Goal: Task Accomplishment & Management: Manage account settings

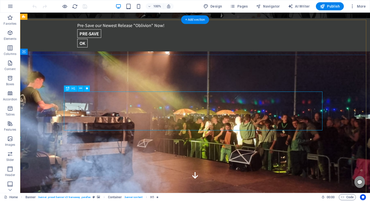
scroll to position [11, 0]
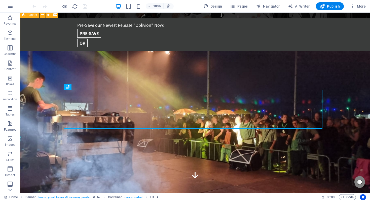
click at [25, 16] on icon at bounding box center [23, 15] width 3 height 6
select select "vh"
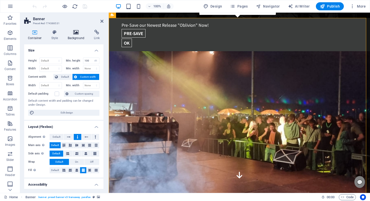
click at [71, 32] on icon at bounding box center [76, 32] width 24 height 5
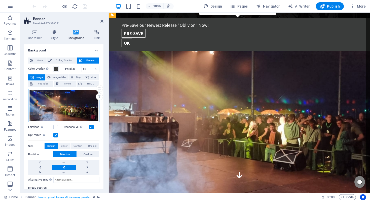
click at [48, 102] on div "Drag files here, click to choose files or select files from Files or our free s…" at bounding box center [63, 105] width 71 height 33
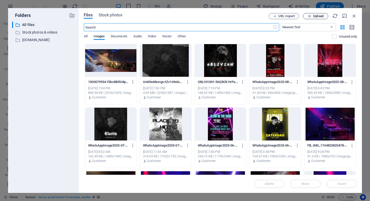
click at [324, 16] on span "Upload" at bounding box center [315, 16] width 21 height 3
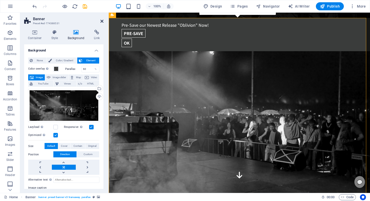
click at [103, 21] on icon at bounding box center [101, 21] width 3 height 4
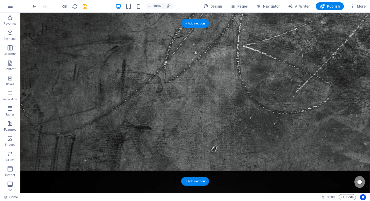
scroll to position [1217, 0]
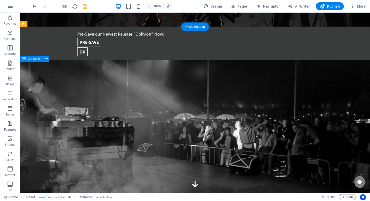
scroll to position [0, 0]
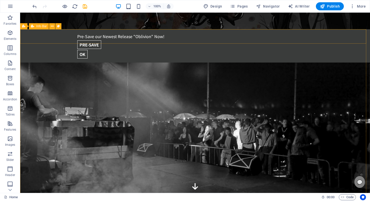
click at [40, 27] on span "Info Bar" at bounding box center [41, 26] width 11 height 3
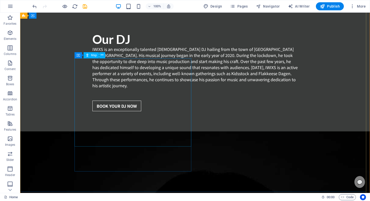
scroll to position [1217, 0]
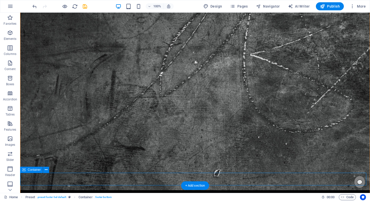
scroll to position [1247, 0]
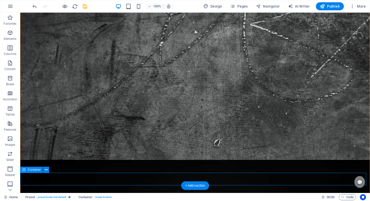
select select "px"
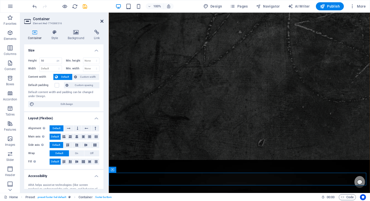
click at [103, 21] on aside "Container Element #ed-774388516 Container Style Background Link Size Height 50 …" at bounding box center [64, 103] width 89 height 180
click at [101, 21] on icon at bounding box center [101, 21] width 3 height 4
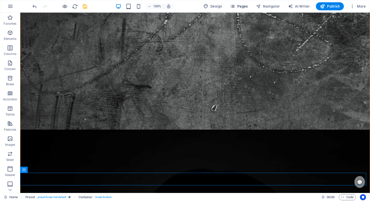
click at [250, 5] on button "Pages" at bounding box center [239, 6] width 22 height 8
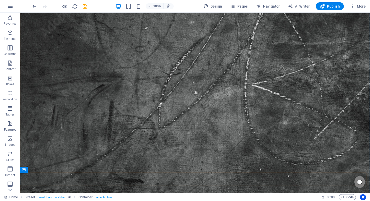
scroll to position [1253, 0]
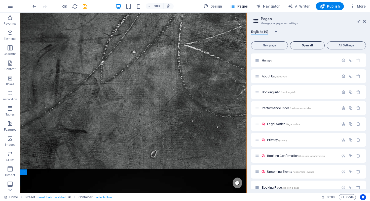
click at [301, 46] on span "Open all" at bounding box center [307, 45] width 30 height 3
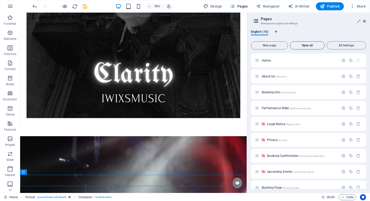
scroll to position [0, 0]
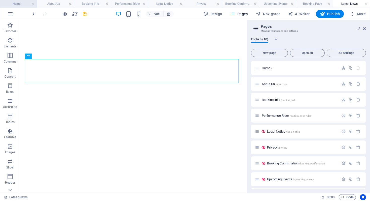
click at [21, 6] on h4 "Home" at bounding box center [18, 4] width 37 height 6
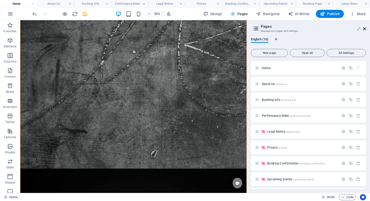
click at [364, 28] on icon at bounding box center [364, 29] width 3 height 4
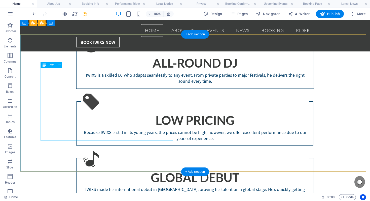
scroll to position [508, 0]
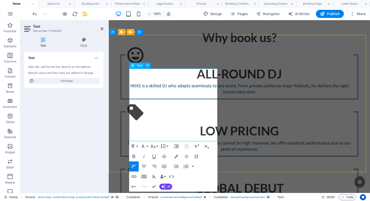
scroll to position [508, 0]
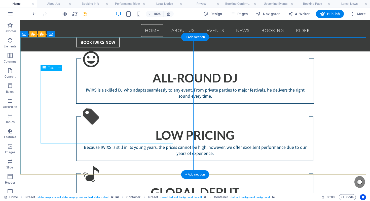
scroll to position [472, 0]
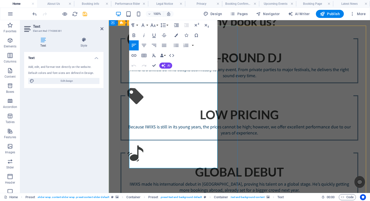
scroll to position [533, 0]
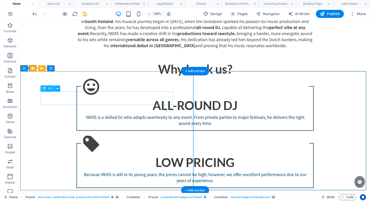
scroll to position [524, 0]
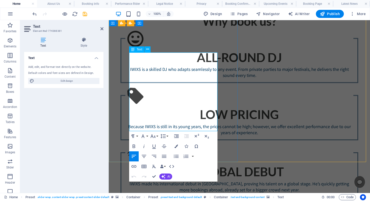
drag, startPoint x: 137, startPoint y: 56, endPoint x: 158, endPoint y: 60, distance: 21.2
drag, startPoint x: 144, startPoint y: 56, endPoint x: 188, endPoint y: 63, distance: 43.9
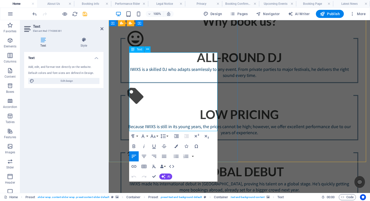
click at [139, 148] on button "Italic" at bounding box center [144, 146] width 10 height 10
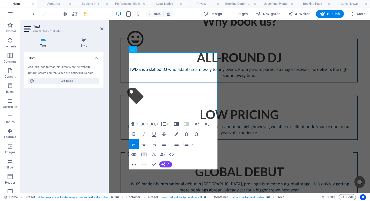
click at [134, 163] on icon "button" at bounding box center [134, 164] width 6 height 6
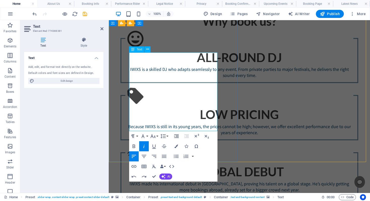
drag, startPoint x: 187, startPoint y: 62, endPoint x: 145, endPoint y: 58, distance: 42.4
click at [142, 145] on icon "button" at bounding box center [144, 146] width 6 height 6
click at [143, 146] on icon "button" at bounding box center [144, 146] width 6 height 6
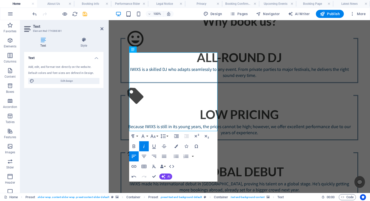
click at [143, 146] on icon "button" at bounding box center [144, 146] width 6 height 6
click at [131, 144] on icon "button" at bounding box center [134, 146] width 6 height 6
drag, startPoint x: 190, startPoint y: 63, endPoint x: 205, endPoint y: 58, distance: 15.4
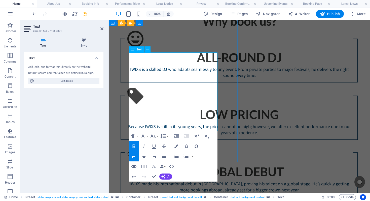
click at [134, 146] on icon "button" at bounding box center [134, 146] width 3 height 4
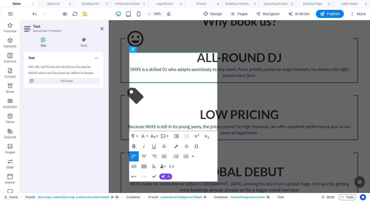
click at [132, 148] on icon "button" at bounding box center [134, 146] width 6 height 6
drag, startPoint x: 136, startPoint y: 67, endPoint x: 206, endPoint y: 70, distance: 70.8
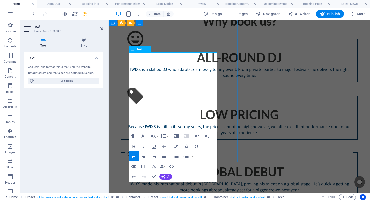
click at [134, 145] on icon "button" at bounding box center [134, 146] width 6 height 6
drag, startPoint x: 157, startPoint y: 74, endPoint x: 210, endPoint y: 75, distance: 53.6
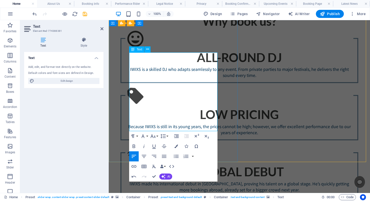
click at [132, 144] on icon "button" at bounding box center [134, 146] width 6 height 6
click at [134, 146] on icon "button" at bounding box center [134, 146] width 6 height 6
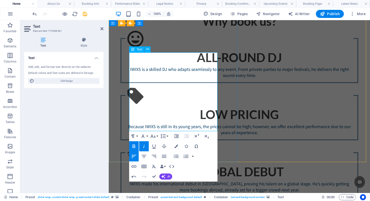
click at [133, 146] on icon "button" at bounding box center [134, 146] width 3 height 4
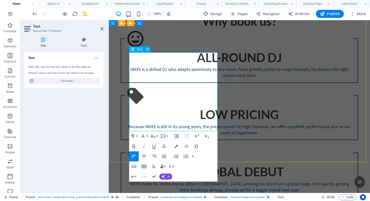
drag, startPoint x: 157, startPoint y: 97, endPoint x: 189, endPoint y: 99, distance: 31.5
click at [135, 146] on icon "button" at bounding box center [134, 146] width 3 height 4
drag, startPoint x: 195, startPoint y: 104, endPoint x: 142, endPoint y: 105, distance: 52.6
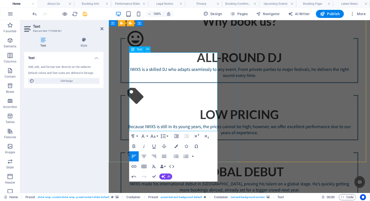
click at [132, 147] on icon "button" at bounding box center [134, 146] width 6 height 6
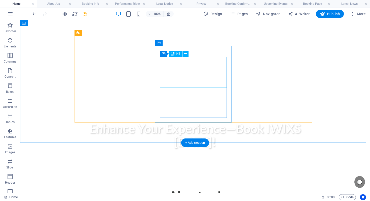
scroll to position [277, 0]
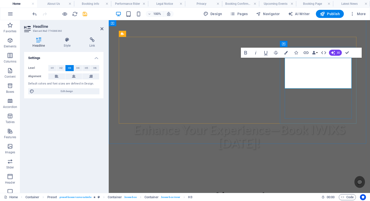
copy span "Global Debut"
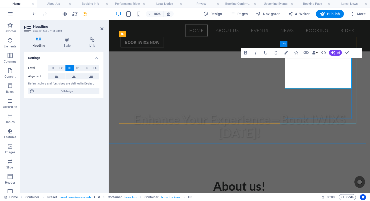
scroll to position [0, 17]
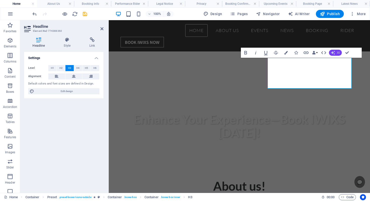
click at [331, 50] on button "AI" at bounding box center [335, 53] width 13 height 6
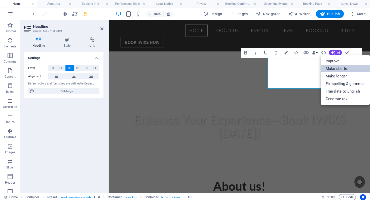
click at [338, 70] on link "Make shorter" at bounding box center [345, 69] width 49 height 8
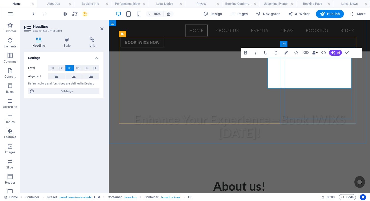
copy span "Global Recognition"
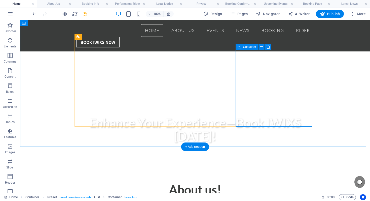
scroll to position [272, 0]
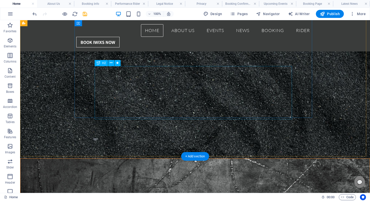
scroll to position [841, 0]
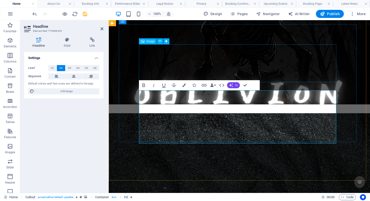
click at [233, 84] on icon "button" at bounding box center [231, 85] width 4 height 4
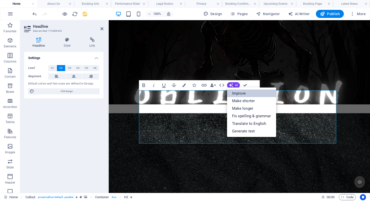
click at [240, 96] on link "Improve" at bounding box center [251, 93] width 49 height 8
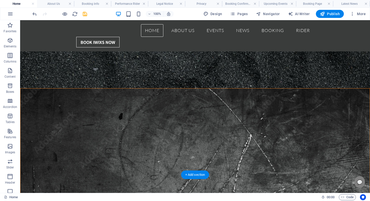
scroll to position [970, 0]
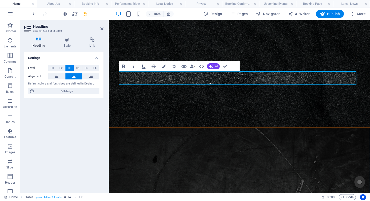
click at [105, 26] on aside "Headline Element #ed-895258860 Headline Style Link Settings Level H1 H2 H3 H4 H…" at bounding box center [64, 106] width 89 height 172
click at [104, 28] on aside "Headline Element #ed-895258860 Headline Style Link Settings Level H1 H2 H3 H4 H…" at bounding box center [64, 106] width 89 height 172
click at [9, 56] on icon "button" at bounding box center [10, 55] width 6 height 6
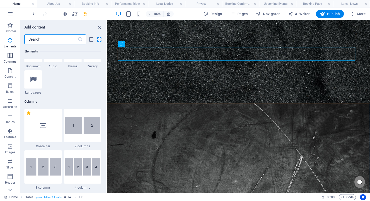
scroll to position [249, 0]
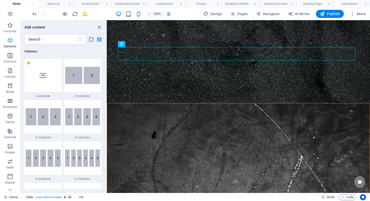
click at [13, 38] on span "Elements" at bounding box center [10, 43] width 20 height 12
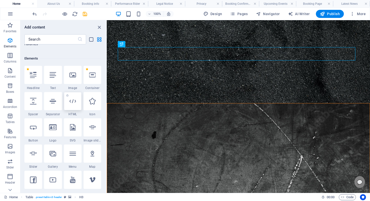
scroll to position [47, 0]
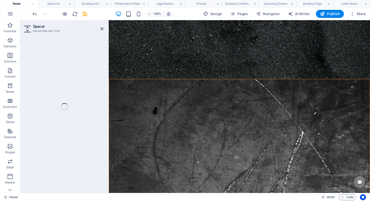
select select "px"
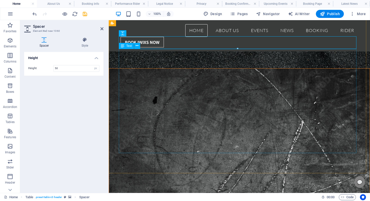
scroll to position [1011, 0]
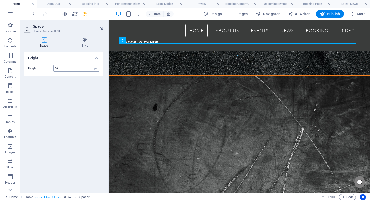
type input "30"
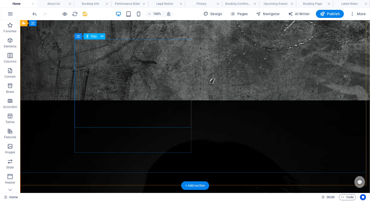
scroll to position [1207, 0]
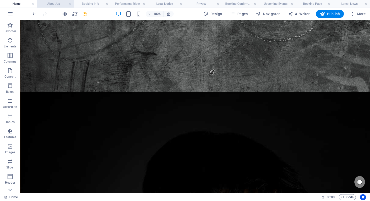
click at [62, 1] on li "About Us" at bounding box center [55, 4] width 37 height 8
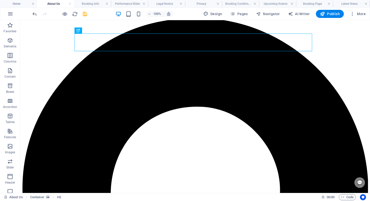
scroll to position [133, 0]
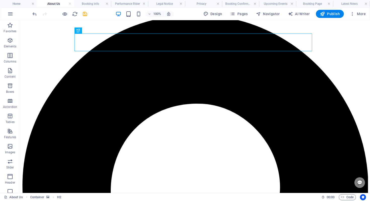
click at [142, 83] on div at bounding box center [195, 106] width 350 height 172
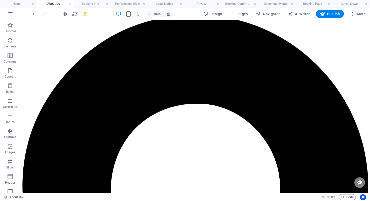
click at [141, 83] on div at bounding box center [195, 106] width 350 height 172
click at [148, 74] on div at bounding box center [195, 106] width 350 height 172
drag, startPoint x: 73, startPoint y: 57, endPoint x: 86, endPoint y: 65, distance: 15.6
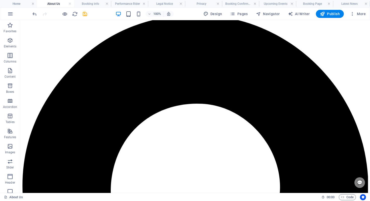
click at [85, 65] on div at bounding box center [195, 106] width 350 height 172
click at [92, 69] on div at bounding box center [195, 106] width 350 height 172
click at [17, 3] on h4 "Home" at bounding box center [18, 4] width 37 height 6
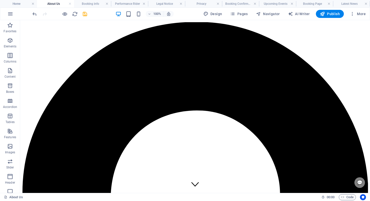
scroll to position [1207, 0]
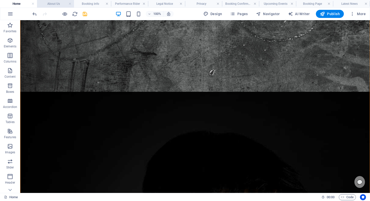
drag, startPoint x: 56, startPoint y: 5, endPoint x: 68, endPoint y: 9, distance: 12.5
click at [56, 5] on h4 "About Us" at bounding box center [55, 4] width 37 height 6
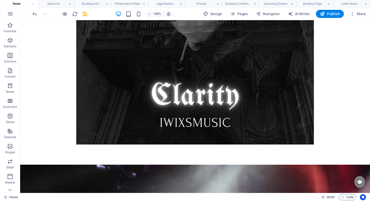
scroll to position [0, 0]
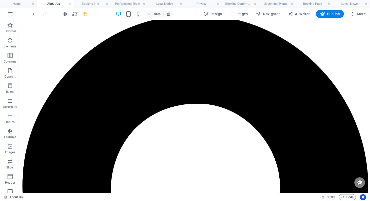
click at [158, 82] on div at bounding box center [195, 106] width 350 height 172
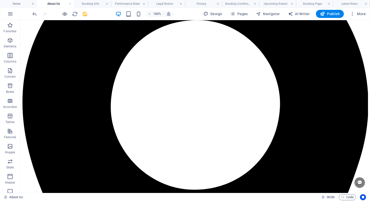
click at [179, 95] on img at bounding box center [195, 107] width 38 height 38
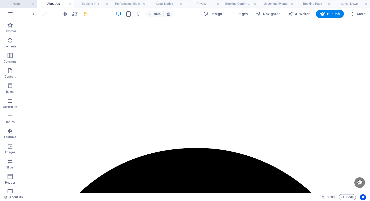
click at [26, 3] on h4 "Home" at bounding box center [18, 4] width 37 height 6
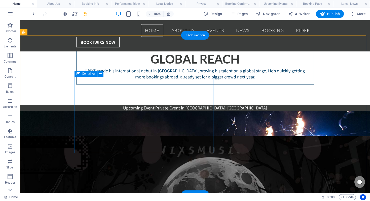
scroll to position [625, 0]
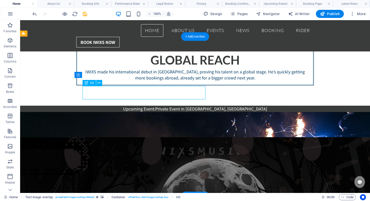
drag, startPoint x: 140, startPoint y: 86, endPoint x: 52, endPoint y: 88, distance: 88.6
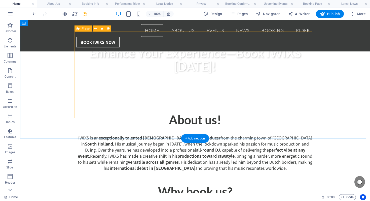
scroll to position [283, 0]
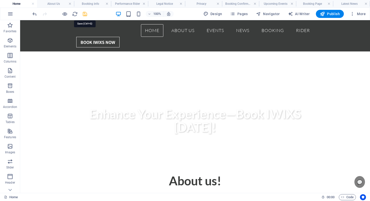
drag, startPoint x: 83, startPoint y: 14, endPoint x: 77, endPoint y: 11, distance: 6.4
click at [83, 14] on icon "save" at bounding box center [85, 14] width 6 height 6
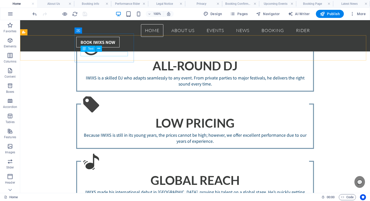
scroll to position [392, 0]
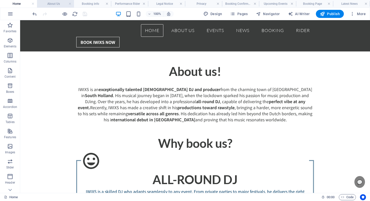
click at [56, 4] on h4 "About Us" at bounding box center [55, 4] width 37 height 6
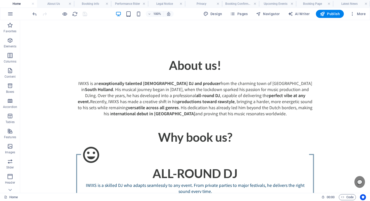
scroll to position [0, 0]
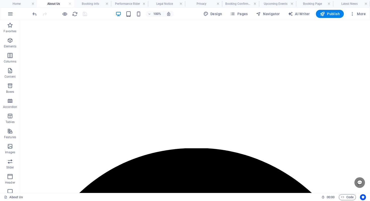
click at [92, 46] on div at bounding box center [195, 106] width 350 height 172
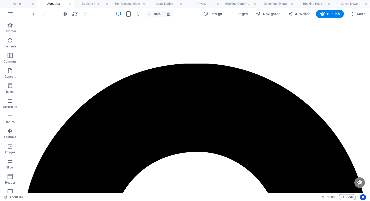
click at [183, 89] on img at bounding box center [195, 107] width 38 height 38
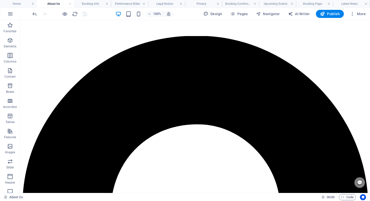
scroll to position [122, 0]
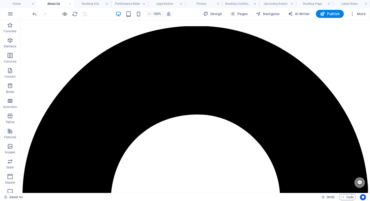
click at [252, 110] on div at bounding box center [195, 106] width 350 height 172
click at [93, 4] on h4 "Booking info" at bounding box center [92, 4] width 37 height 6
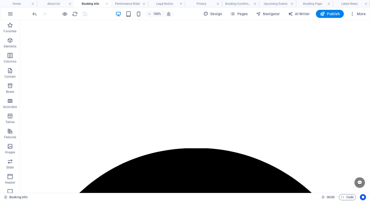
scroll to position [0, 0]
click at [144, 77] on div at bounding box center [195, 106] width 350 height 172
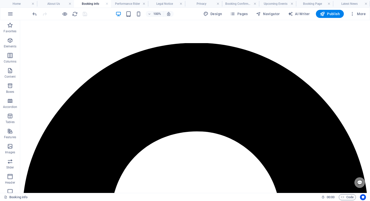
scroll to position [138, 0]
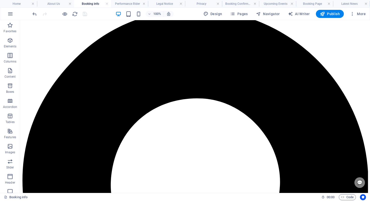
click at [162, 63] on div at bounding box center [195, 106] width 350 height 172
click at [156, 46] on div at bounding box center [195, 106] width 350 height 172
click at [157, 44] on div at bounding box center [195, 106] width 350 height 172
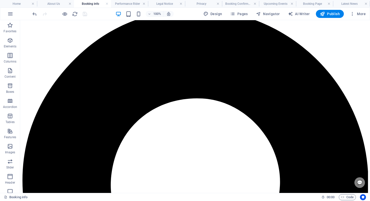
click at [157, 44] on div at bounding box center [195, 106] width 350 height 172
click at [69, 9] on div "100% Design Pages Navigator AI Writer Publish More" at bounding box center [184, 14] width 369 height 12
click at [63, 8] on div "100% Design Pages Navigator AI Writer Publish More" at bounding box center [184, 14] width 369 height 12
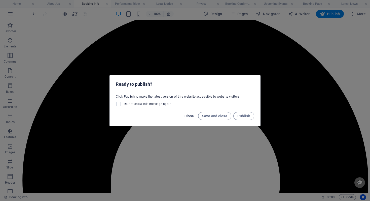
click at [187, 114] on span "Close" at bounding box center [189, 116] width 10 height 4
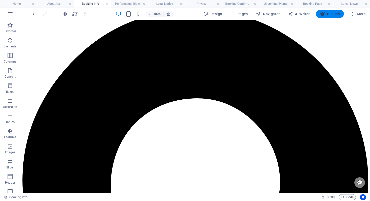
click at [331, 13] on span "Publish" at bounding box center [330, 13] width 20 height 5
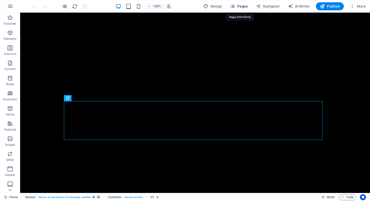
click at [245, 5] on span "Pages" at bounding box center [239, 6] width 18 height 5
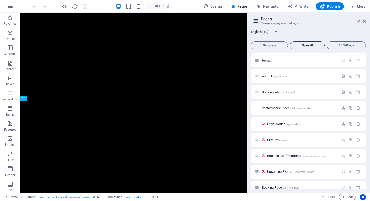
click at [301, 44] on span "Open all" at bounding box center [307, 45] width 30 height 3
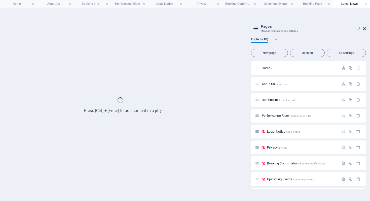
click at [365, 30] on icon at bounding box center [364, 29] width 3 height 4
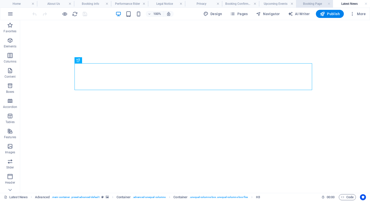
click at [312, 4] on h4 "Booking Page" at bounding box center [314, 4] width 37 height 6
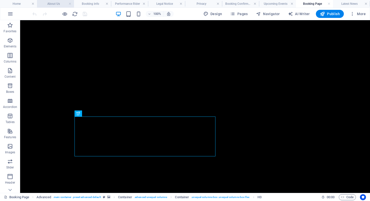
click at [58, 7] on li "About Us" at bounding box center [55, 4] width 37 height 8
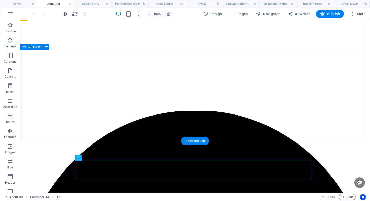
scroll to position [88, 0]
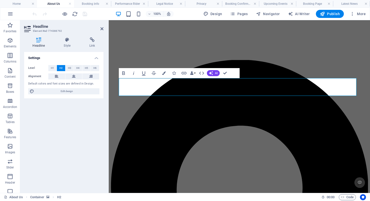
click at [101, 26] on h2 "Headline" at bounding box center [68, 26] width 70 height 5
drag, startPoint x: 101, startPoint y: 27, endPoint x: 85, endPoint y: 11, distance: 23.0
click at [101, 27] on icon at bounding box center [101, 29] width 3 height 4
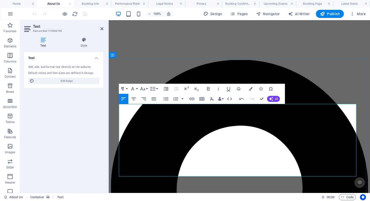
click at [206, 89] on icon "button" at bounding box center [208, 89] width 6 height 6
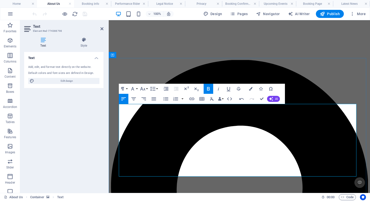
drag, startPoint x: 267, startPoint y: 107, endPoint x: 302, endPoint y: 109, distance: 34.8
click at [208, 87] on icon "button" at bounding box center [208, 89] width 3 height 4
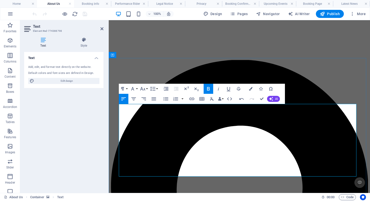
drag, startPoint x: 205, startPoint y: 89, endPoint x: 195, endPoint y: 94, distance: 10.8
click at [204, 89] on button "Bold" at bounding box center [209, 89] width 10 height 10
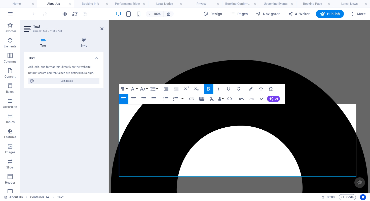
click at [210, 88] on icon "button" at bounding box center [208, 89] width 6 height 6
drag, startPoint x: 164, startPoint y: 113, endPoint x: 273, endPoint y: 113, distance: 109.0
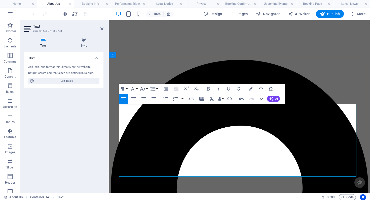
drag, startPoint x: 173, startPoint y: 118, endPoint x: 217, endPoint y: 121, distance: 44.6
drag, startPoint x: 212, startPoint y: 120, endPoint x: 303, endPoint y: 119, distance: 91.1
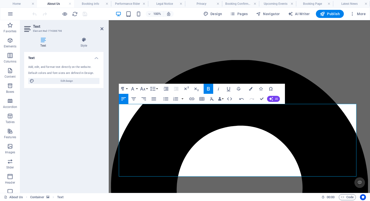
drag, startPoint x: 212, startPoint y: 90, endPoint x: 115, endPoint y: 85, distance: 96.3
click at [212, 90] on button "Bold" at bounding box center [209, 89] width 10 height 10
drag, startPoint x: 147, startPoint y: 126, endPoint x: 215, endPoint y: 126, distance: 68.4
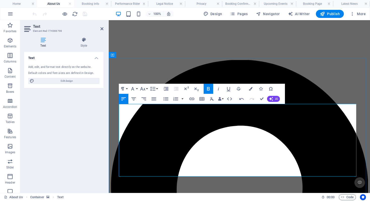
click at [206, 87] on icon "button" at bounding box center [208, 89] width 6 height 6
click at [214, 89] on button "Italic" at bounding box center [219, 89] width 10 height 10
click at [215, 88] on icon "button" at bounding box center [218, 89] width 6 height 6
click at [207, 89] on icon "button" at bounding box center [208, 89] width 3 height 4
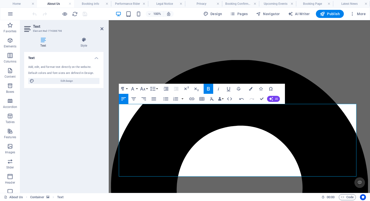
click at [208, 88] on icon "button" at bounding box center [208, 89] width 6 height 6
click at [241, 96] on icon "button" at bounding box center [242, 99] width 6 height 6
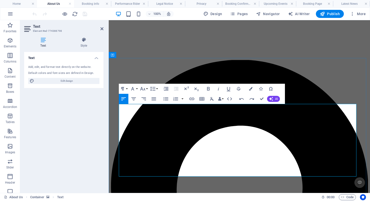
click at [210, 88] on icon "button" at bounding box center [208, 89] width 6 height 6
drag, startPoint x: 175, startPoint y: 130, endPoint x: 233, endPoint y: 126, distance: 57.5
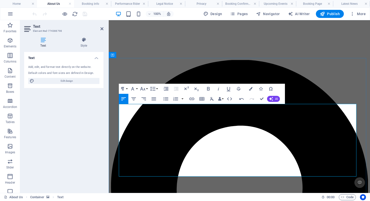
drag, startPoint x: 238, startPoint y: 125, endPoint x: 356, endPoint y: 126, distance: 118.5
click at [207, 90] on icon "button" at bounding box center [208, 89] width 3 height 4
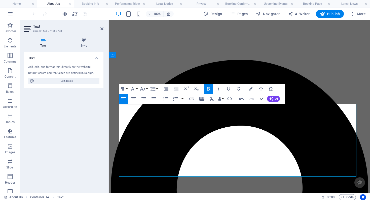
drag, startPoint x: 229, startPoint y: 125, endPoint x: 356, endPoint y: 126, distance: 126.3
click at [205, 88] on button "Bold" at bounding box center [209, 89] width 10 height 10
click at [211, 90] on icon "button" at bounding box center [208, 89] width 6 height 6
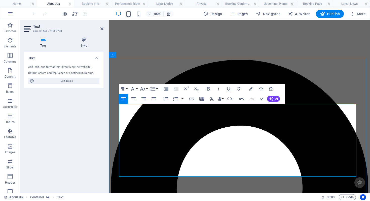
drag, startPoint x: 145, startPoint y: 131, endPoint x: 204, endPoint y: 132, distance: 59.6
click at [205, 89] on icon "button" at bounding box center [208, 89] width 6 height 6
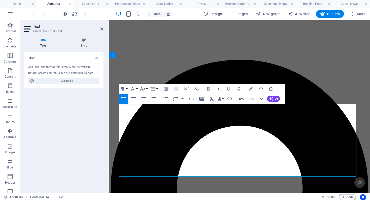
drag, startPoint x: 283, startPoint y: 132, endPoint x: 318, endPoint y: 132, distance: 35.0
click at [208, 88] on icon "button" at bounding box center [208, 89] width 3 height 4
drag, startPoint x: 165, startPoint y: 137, endPoint x: 117, endPoint y: 138, distance: 47.8
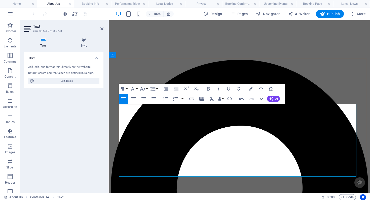
click at [209, 86] on icon "button" at bounding box center [208, 89] width 6 height 6
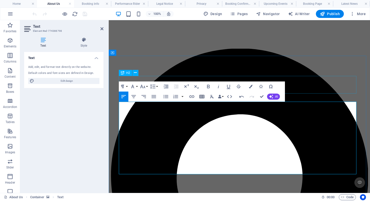
scroll to position [106, 0]
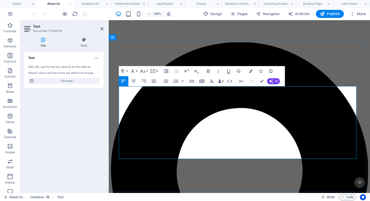
drag, startPoint x: 215, startPoint y: 138, endPoint x: 254, endPoint y: 152, distance: 42.2
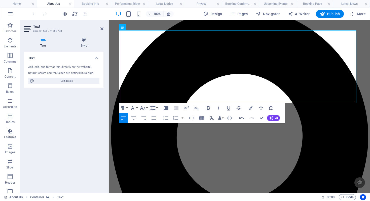
scroll to position [122, 0]
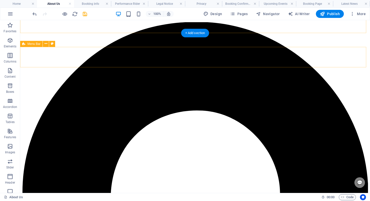
scroll to position [102, 0]
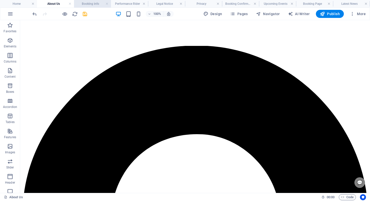
click at [92, 4] on h4 "Booking info" at bounding box center [92, 4] width 37 height 6
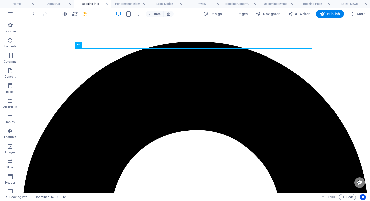
scroll to position [118, 0]
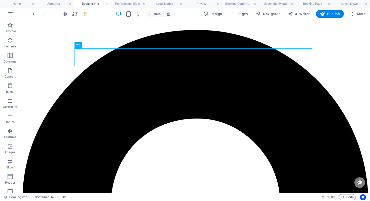
click at [112, 92] on div at bounding box center [195, 106] width 350 height 172
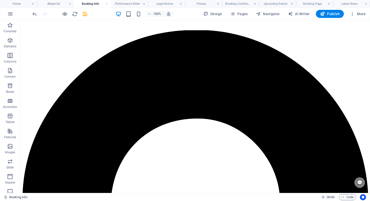
click at [115, 93] on div at bounding box center [195, 106] width 350 height 172
click at [105, 76] on div at bounding box center [195, 106] width 350 height 172
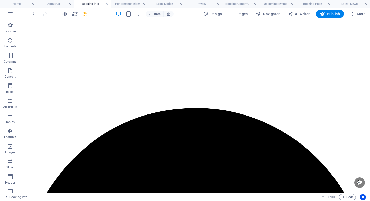
scroll to position [11, 0]
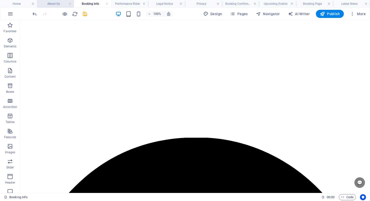
click at [52, 2] on h4 "About Us" at bounding box center [55, 4] width 37 height 6
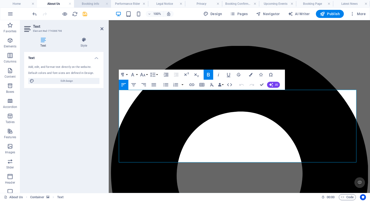
drag, startPoint x: 91, startPoint y: 5, endPoint x: 102, endPoint y: 47, distance: 43.4
click at [91, 5] on h4 "Booking info" at bounding box center [92, 4] width 37 height 6
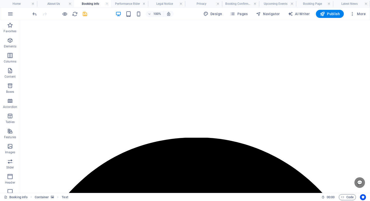
click at [139, 93] on div at bounding box center [195, 106] width 350 height 172
click at [141, 118] on div at bounding box center [195, 106] width 350 height 172
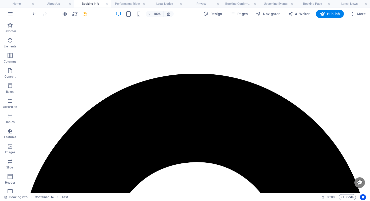
scroll to position [97, 0]
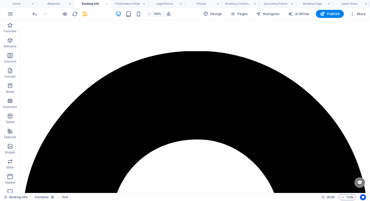
click at [137, 110] on div at bounding box center [195, 106] width 350 height 172
click at [137, 109] on div at bounding box center [195, 106] width 350 height 172
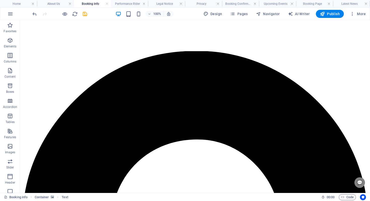
click at [137, 109] on div at bounding box center [195, 106] width 350 height 172
drag, startPoint x: 137, startPoint y: 109, endPoint x: 155, endPoint y: 95, distance: 23.0
click at [139, 108] on div at bounding box center [195, 106] width 350 height 172
click at [84, 15] on icon "save" at bounding box center [85, 14] width 6 height 6
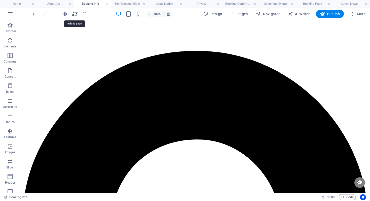
click at [75, 14] on icon "reload" at bounding box center [75, 14] width 6 height 6
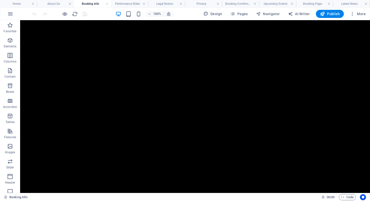
scroll to position [284, 0]
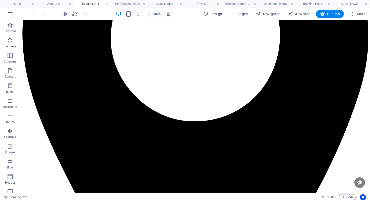
click at [135, 94] on div at bounding box center [195, 106] width 350 height 172
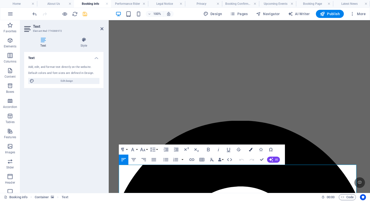
drag, startPoint x: 250, startPoint y: 148, endPoint x: 126, endPoint y: 121, distance: 126.3
click at [250, 148] on icon "button" at bounding box center [251, 149] width 4 height 4
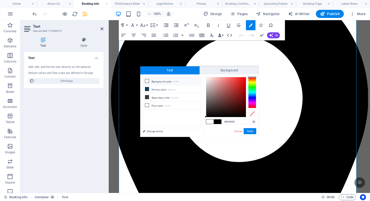
click at [172, 81] on li "Background color #ffffff" at bounding box center [172, 81] width 58 height 8
type input "#ffffff"
click at [251, 131] on button "Apply" at bounding box center [250, 131] width 13 height 6
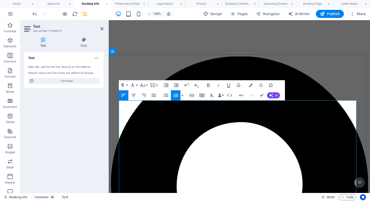
scroll to position [91, 0]
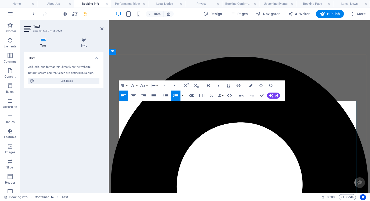
click at [253, 87] on button "Colors" at bounding box center [251, 85] width 10 height 10
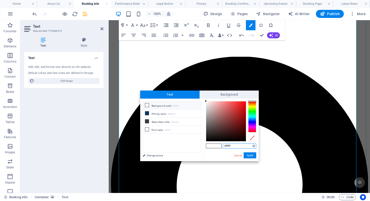
scroll to position [178, 0]
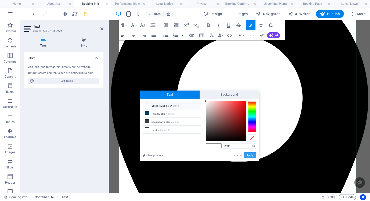
click at [251, 156] on button "Apply" at bounding box center [250, 155] width 13 height 6
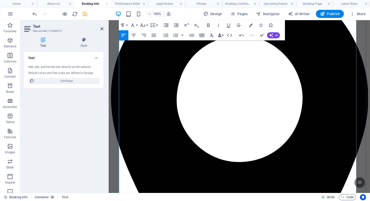
click at [253, 25] on button "Colors" at bounding box center [251, 25] width 10 height 10
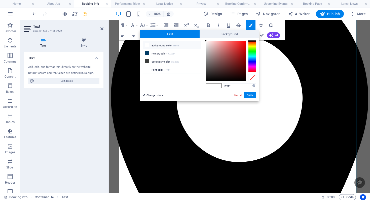
click at [158, 45] on li "Background color #ffffff" at bounding box center [172, 45] width 58 height 8
click at [248, 95] on button "Apply" at bounding box center [250, 95] width 13 height 6
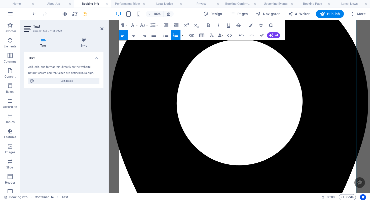
scroll to position [169, 0]
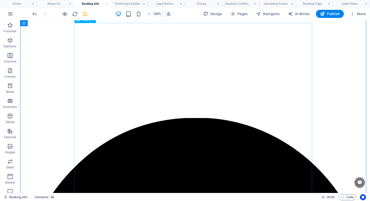
scroll to position [0, 0]
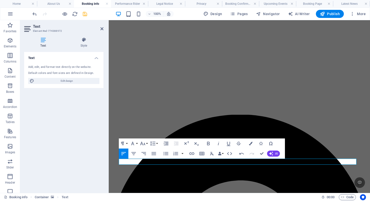
scroll to position [166, 0]
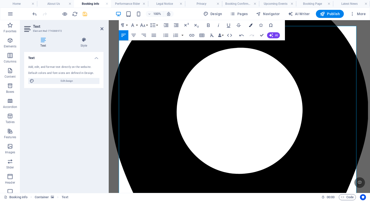
click at [248, 27] on button "Colors" at bounding box center [251, 25] width 10 height 10
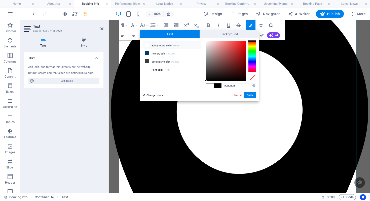
scroll to position [178, 0]
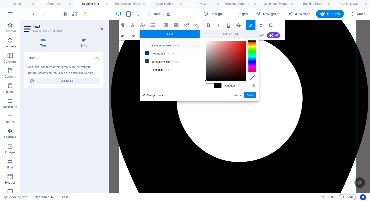
click at [163, 43] on li "Background color #ffffff" at bounding box center [172, 45] width 58 height 8
click at [250, 96] on button "Apply" at bounding box center [250, 95] width 13 height 6
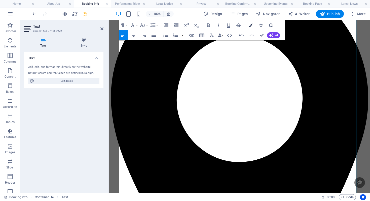
click at [253, 22] on button "Colors" at bounding box center [251, 25] width 10 height 10
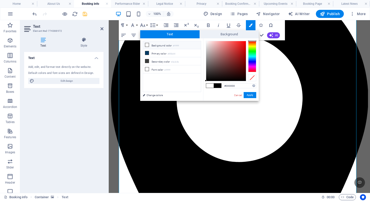
click at [168, 45] on li "Background color #ffffff" at bounding box center [172, 45] width 58 height 8
drag, startPoint x: 248, startPoint y: 96, endPoint x: 245, endPoint y: 95, distance: 3.4
click at [248, 96] on button "Apply" at bounding box center [250, 95] width 13 height 6
click at [178, 81] on ul "Background color #ffffff Primary color #003b64 Secondary color #3a3c3b Font col…" at bounding box center [172, 66] width 58 height 51
click at [251, 94] on button "Apply" at bounding box center [250, 95] width 13 height 6
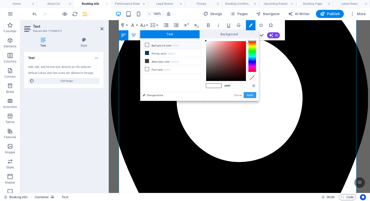
click at [251, 94] on button "Apply" at bounding box center [250, 95] width 13 height 6
click at [251, 95] on button "Apply" at bounding box center [250, 95] width 13 height 6
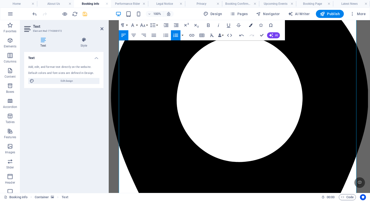
click at [252, 24] on button "Colors" at bounding box center [251, 25] width 10 height 10
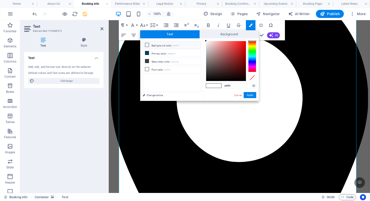
click at [183, 45] on li "Background color #ffffff" at bounding box center [172, 45] width 58 height 8
click at [252, 94] on button "Apply" at bounding box center [250, 95] width 13 height 6
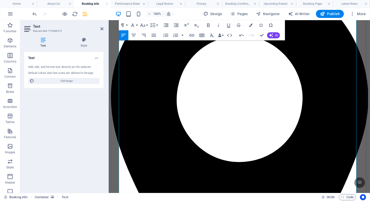
click at [251, 23] on icon "button" at bounding box center [251, 25] width 4 height 4
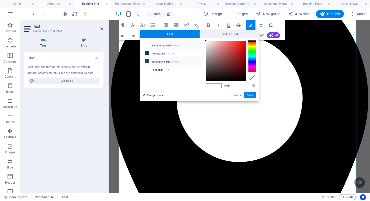
click at [185, 64] on li "Secondary color #3a3c3b" at bounding box center [172, 61] width 58 height 8
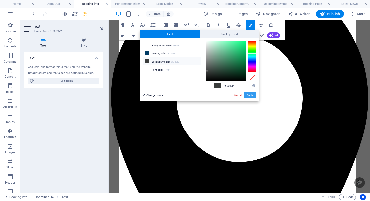
drag, startPoint x: 247, startPoint y: 93, endPoint x: 138, endPoint y: 72, distance: 111.3
click at [247, 93] on button "Apply" at bounding box center [250, 95] width 13 height 6
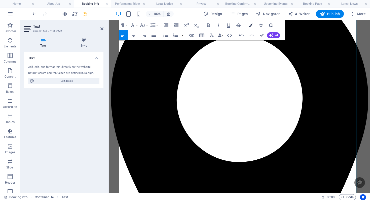
click at [254, 23] on button "Colors" at bounding box center [251, 25] width 10 height 10
type input "#ffffff"
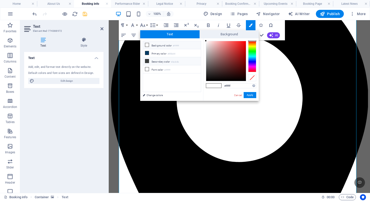
click at [187, 46] on li "Background color #ffffff" at bounding box center [172, 45] width 58 height 8
click at [251, 95] on button "Apply" at bounding box center [250, 95] width 13 height 6
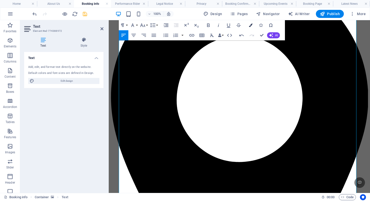
click at [253, 24] on button "Colors" at bounding box center [251, 25] width 10 height 10
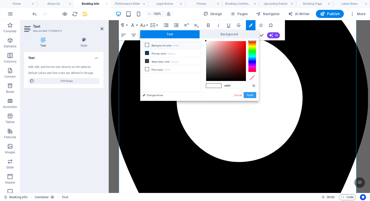
click at [253, 92] on button "Apply" at bounding box center [250, 95] width 13 height 6
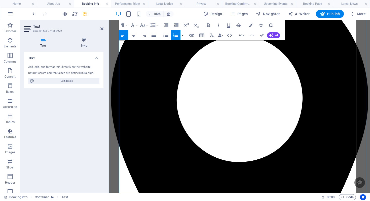
scroll to position [169, 0]
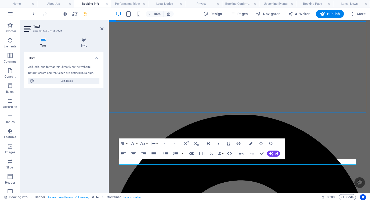
scroll to position [27, 0]
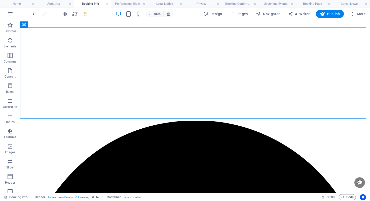
click at [37, 15] on span "undo" at bounding box center [34, 14] width 6 height 6
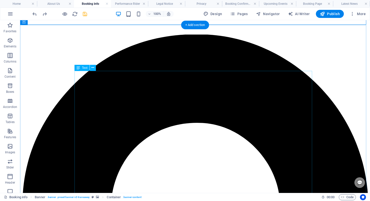
scroll to position [121, 0]
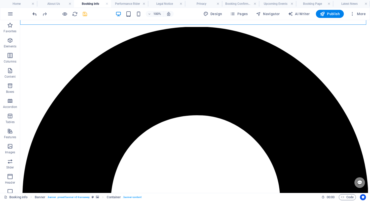
click at [35, 13] on icon "undo" at bounding box center [35, 14] width 6 height 6
click at [35, 13] on div at bounding box center [59, 14] width 56 height 8
click at [44, 14] on icon "redo" at bounding box center [45, 14] width 6 height 6
click at [33, 15] on icon "undo" at bounding box center [35, 14] width 6 height 6
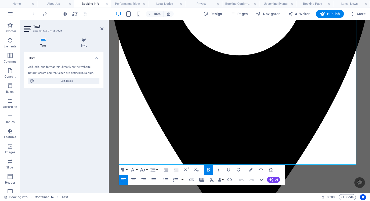
drag, startPoint x: 122, startPoint y: 168, endPoint x: 180, endPoint y: 189, distance: 61.7
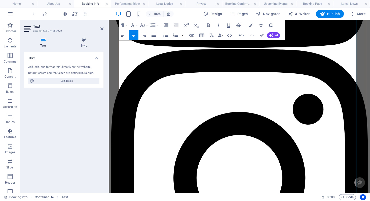
scroll to position [1367, 0]
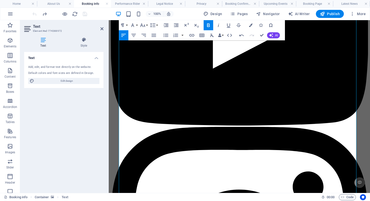
click at [206, 27] on icon "button" at bounding box center [208, 25] width 6 height 6
click at [209, 26] on icon "button" at bounding box center [208, 25] width 6 height 6
click at [253, 26] on div "Colors Icons Special Characters" at bounding box center [261, 25] width 30 height 10
click at [251, 27] on button "Colors" at bounding box center [251, 25] width 10 height 10
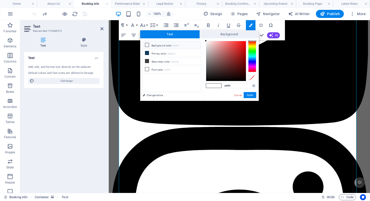
click at [175, 45] on small "#ffffff" at bounding box center [176, 46] width 6 height 4
click at [256, 94] on div "#ffffff Supported formats #0852ed rgb(8, 82, 237) rgba(8, 82, 237, 90%) hsv(221…" at bounding box center [231, 105] width 56 height 135
drag, startPoint x: 248, startPoint y: 94, endPoint x: 135, endPoint y: 76, distance: 113.7
click at [248, 94] on button "Apply" at bounding box center [250, 95] width 13 height 6
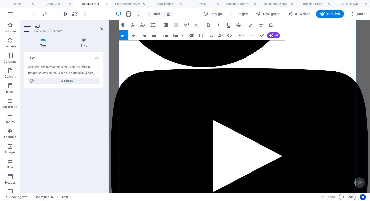
scroll to position [1170, 0]
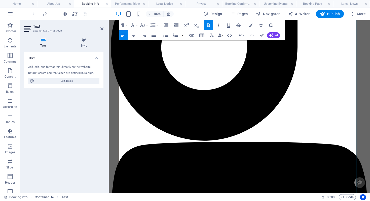
click at [209, 27] on icon "button" at bounding box center [208, 25] width 6 height 6
click at [205, 26] on icon "button" at bounding box center [208, 25] width 6 height 6
drag, startPoint x: 209, startPoint y: 72, endPoint x: 317, endPoint y: 56, distance: 108.9
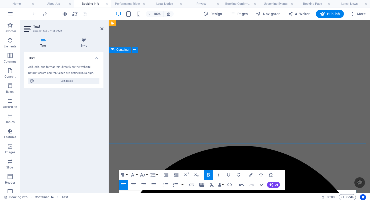
scroll to position [87, 0]
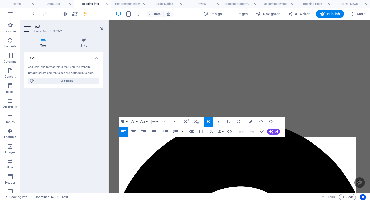
scroll to position [66, 0]
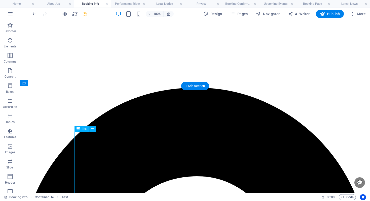
scroll to position [27, 0]
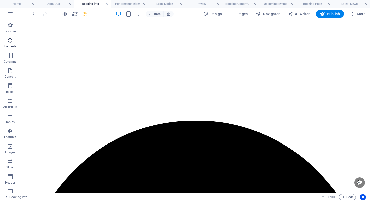
click at [13, 39] on span "Elements" at bounding box center [10, 43] width 20 height 12
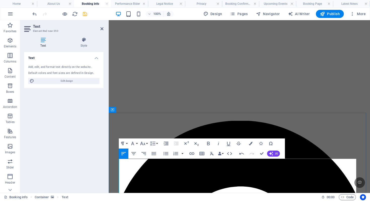
scroll to position [33, 0]
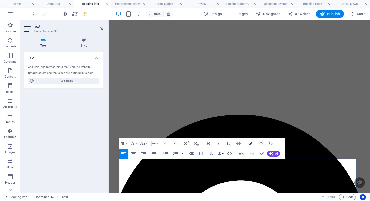
drag, startPoint x: 246, startPoint y: 142, endPoint x: 249, endPoint y: 141, distance: 2.6
click at [248, 142] on button "Colors" at bounding box center [251, 143] width 10 height 10
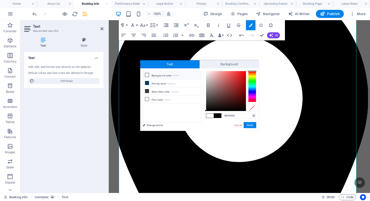
click at [180, 75] on li "Background color #ffffff" at bounding box center [172, 75] width 58 height 8
type input "#ffffff"
drag, startPoint x: 251, startPoint y: 126, endPoint x: 142, endPoint y: 106, distance: 110.6
click at [251, 126] on button "Apply" at bounding box center [250, 125] width 13 height 6
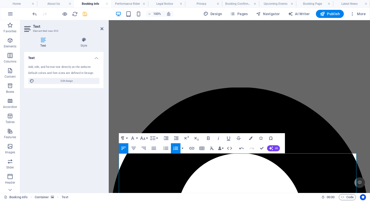
scroll to position [116, 0]
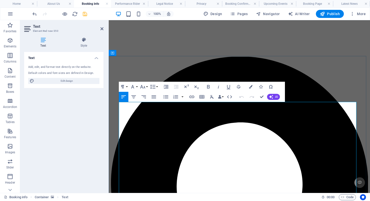
scroll to position [92, 0]
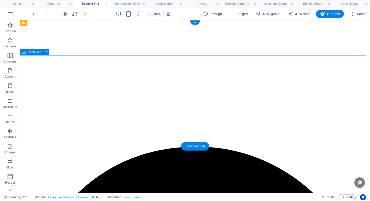
scroll to position [0, 0]
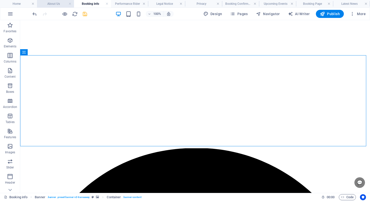
click at [41, 4] on h4 "About Us" at bounding box center [55, 4] width 37 height 6
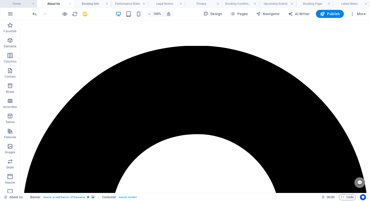
click at [13, 5] on h4 "Home" at bounding box center [18, 4] width 37 height 6
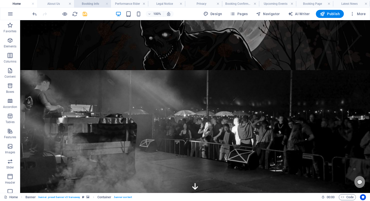
click at [100, 5] on h4 "Booking info" at bounding box center [92, 4] width 37 height 6
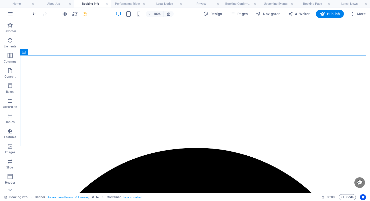
click at [32, 13] on icon "undo" at bounding box center [35, 14] width 6 height 6
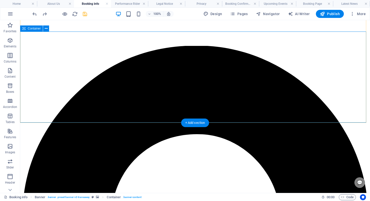
scroll to position [261, 0]
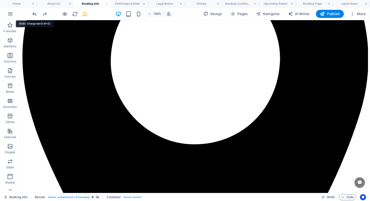
click at [32, 13] on icon "undo" at bounding box center [35, 14] width 6 height 6
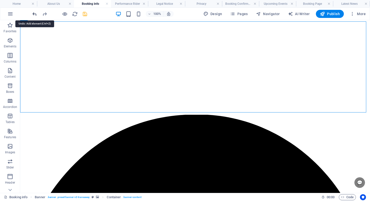
click at [34, 15] on icon "undo" at bounding box center [35, 14] width 6 height 6
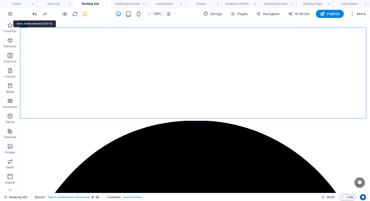
click at [33, 15] on icon "undo" at bounding box center [35, 14] width 6 height 6
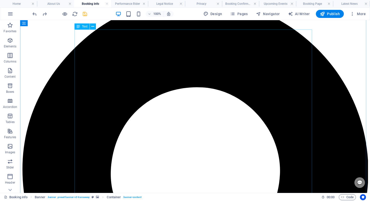
scroll to position [165, 0]
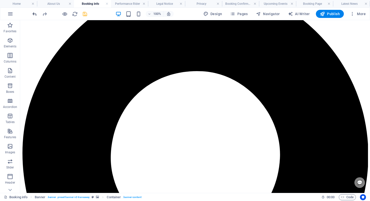
click at [34, 14] on icon "undo" at bounding box center [35, 14] width 6 height 6
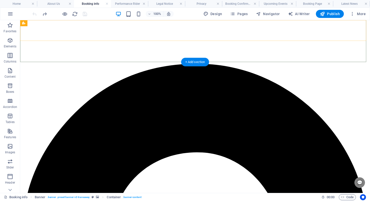
click at [341, 18] on div "100% Design Pages Navigator AI Writer Publish More" at bounding box center [184, 14] width 369 height 12
click at [338, 13] on span "Publish" at bounding box center [330, 13] width 20 height 5
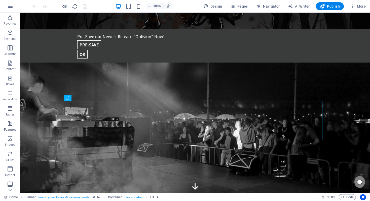
click at [235, 10] on div "100% Design Pages Navigator AI Writer Publish More" at bounding box center [184, 6] width 369 height 12
click at [235, 8] on icon "button" at bounding box center [232, 6] width 5 height 5
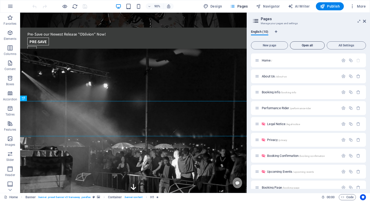
click at [305, 45] on span "Open all" at bounding box center [307, 45] width 30 height 3
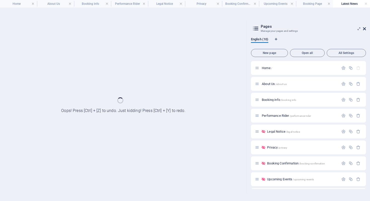
click at [363, 27] on icon at bounding box center [364, 29] width 3 height 4
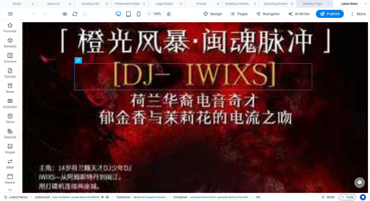
click at [308, 7] on li "Booking Page" at bounding box center [314, 4] width 37 height 8
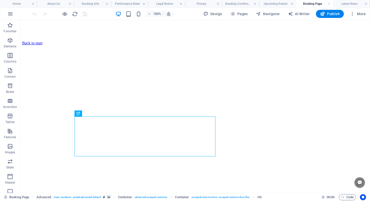
click at [133, 25] on div at bounding box center [195, 106] width 350 height 172
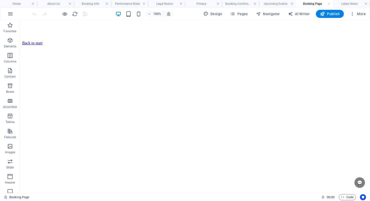
click at [138, 27] on div at bounding box center [195, 106] width 350 height 172
click at [176, 125] on img at bounding box center [195, 107] width 38 height 38
click at [176, 124] on img at bounding box center [195, 107] width 38 height 38
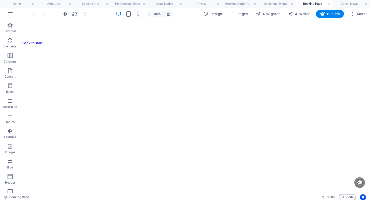
click at [176, 124] on img at bounding box center [195, 107] width 38 height 38
drag, startPoint x: 175, startPoint y: 124, endPoint x: 185, endPoint y: 102, distance: 24.1
click at [185, 102] on img at bounding box center [195, 107] width 38 height 38
drag, startPoint x: 194, startPoint y: 89, endPoint x: 161, endPoint y: 101, distance: 35.7
click at [171, 108] on div at bounding box center [195, 106] width 350 height 172
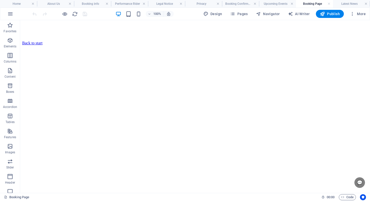
drag, startPoint x: 104, startPoint y: 83, endPoint x: 187, endPoint y: 94, distance: 83.6
click at [186, 98] on div at bounding box center [195, 106] width 350 height 172
click at [186, 59] on div at bounding box center [195, 106] width 350 height 172
click at [77, 13] on icon "reload" at bounding box center [75, 14] width 6 height 6
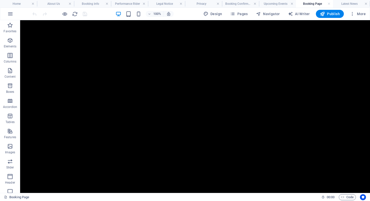
drag, startPoint x: 159, startPoint y: 96, endPoint x: 166, endPoint y: 105, distance: 11.4
click at [166, 105] on div at bounding box center [195, 106] width 350 height 172
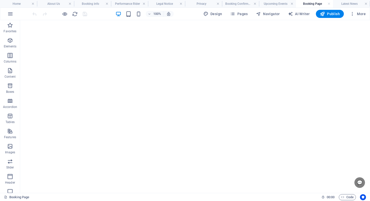
scroll to position [59, 0]
drag, startPoint x: 142, startPoint y: 87, endPoint x: 143, endPoint y: 80, distance: 7.4
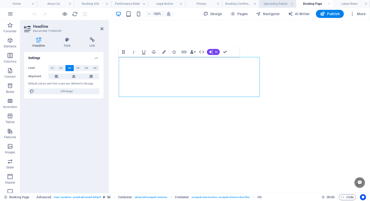
click at [263, 4] on h4 "Upcoming Events" at bounding box center [277, 4] width 37 height 6
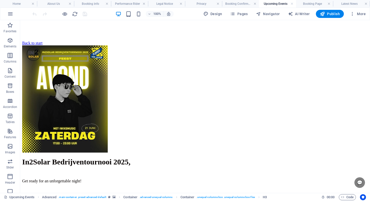
scroll to position [0, 0]
click at [218, 63] on div at bounding box center [195, 106] width 350 height 172
click at [218, 62] on div at bounding box center [195, 106] width 350 height 172
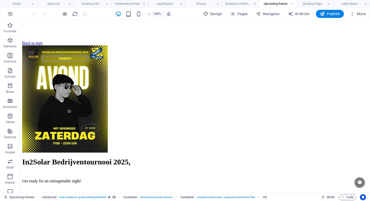
click at [218, 62] on div at bounding box center [195, 106] width 350 height 172
click at [236, 73] on div at bounding box center [195, 106] width 350 height 172
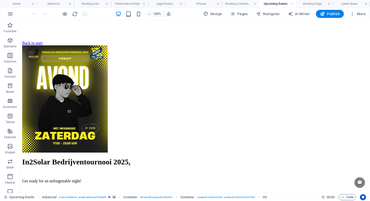
click at [236, 73] on div at bounding box center [195, 106] width 350 height 172
click at [233, 73] on div at bounding box center [195, 106] width 350 height 172
click at [233, 74] on div at bounding box center [195, 106] width 350 height 172
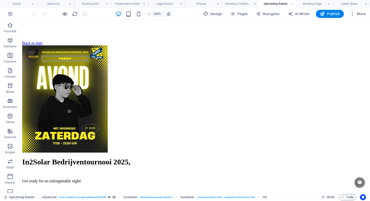
click at [233, 74] on div at bounding box center [195, 106] width 350 height 172
drag, startPoint x: 233, startPoint y: 74, endPoint x: 192, endPoint y: 46, distance: 49.4
click at [223, 69] on div at bounding box center [195, 106] width 350 height 172
click at [165, 6] on h4 "Legal Notice" at bounding box center [166, 4] width 37 height 6
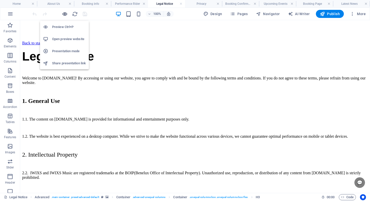
click at [66, 14] on icon "button" at bounding box center [65, 14] width 6 height 6
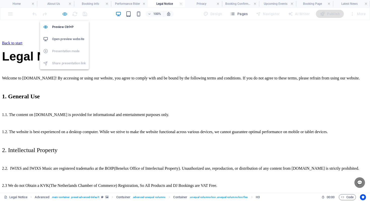
click at [65, 14] on icon "button" at bounding box center [65, 14] width 6 height 6
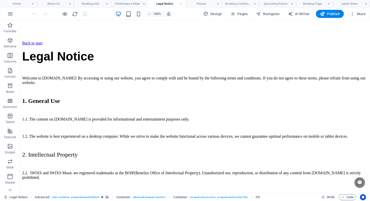
click at [121, 71] on div at bounding box center [195, 106] width 350 height 172
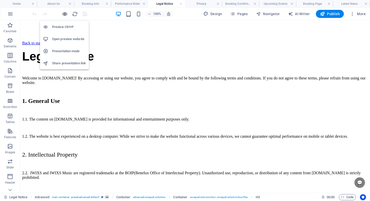
click at [67, 14] on icon "button" at bounding box center [65, 14] width 6 height 6
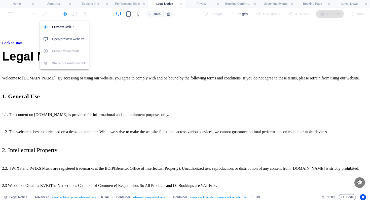
click at [66, 15] on icon "button" at bounding box center [65, 14] width 6 height 6
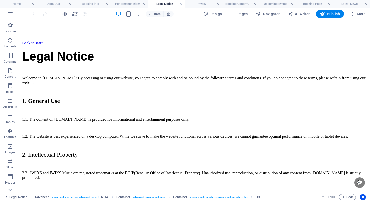
click at [134, 72] on div at bounding box center [195, 106] width 350 height 172
click at [136, 73] on div at bounding box center [195, 106] width 350 height 172
click at [141, 84] on div at bounding box center [195, 106] width 350 height 172
drag, startPoint x: 129, startPoint y: 53, endPoint x: 127, endPoint y: 47, distance: 6.0
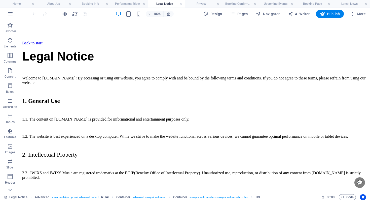
click at [128, 50] on div at bounding box center [195, 106] width 350 height 172
drag, startPoint x: 120, startPoint y: 23, endPoint x: 121, endPoint y: 21, distance: 2.9
click at [121, 21] on div at bounding box center [195, 106] width 350 height 172
drag, startPoint x: 144, startPoint y: 37, endPoint x: 124, endPoint y: 21, distance: 25.3
click at [126, 4] on h4 "Performance Rider" at bounding box center [129, 4] width 37 height 6
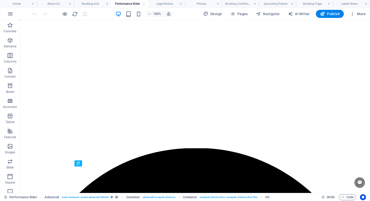
click at [126, 4] on h4 "Performance Rider" at bounding box center [129, 4] width 37 height 6
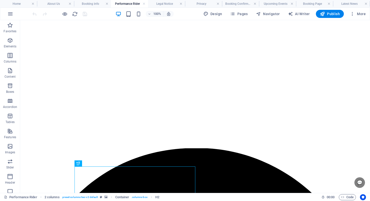
drag, startPoint x: 126, startPoint y: 4, endPoint x: 113, endPoint y: 16, distance: 17.1
click at [125, 89] on div at bounding box center [195, 106] width 350 height 172
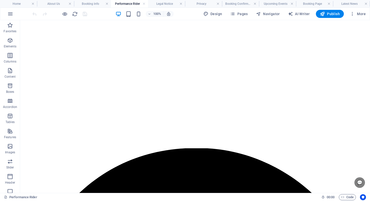
drag, startPoint x: 73, startPoint y: 20, endPoint x: 66, endPoint y: 13, distance: 9.4
click at [53, 3] on h4 "About Us" at bounding box center [55, 4] width 37 height 6
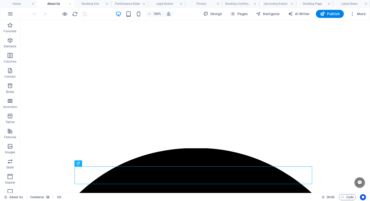
click at [69, 59] on div at bounding box center [195, 106] width 350 height 172
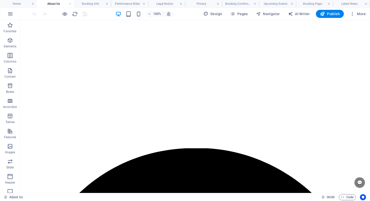
drag, startPoint x: 87, startPoint y: 88, endPoint x: 99, endPoint y: 103, distance: 19.0
click at [91, 92] on div at bounding box center [195, 106] width 350 height 172
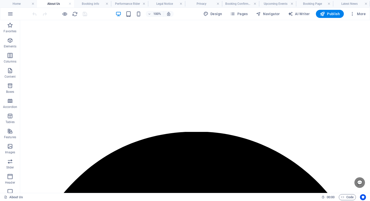
scroll to position [42, 0]
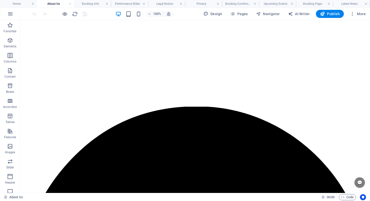
click at [161, 126] on div at bounding box center [195, 106] width 350 height 172
click at [163, 132] on div at bounding box center [195, 106] width 350 height 172
click at [117, 55] on div at bounding box center [195, 106] width 350 height 172
click at [109, 30] on div at bounding box center [195, 106] width 350 height 172
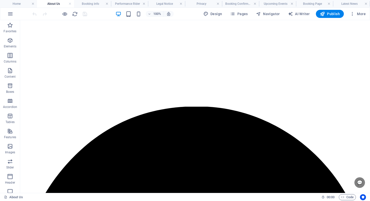
click at [104, 35] on div at bounding box center [195, 106] width 350 height 172
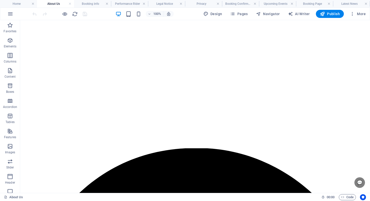
drag, startPoint x: 80, startPoint y: 23, endPoint x: 75, endPoint y: 17, distance: 7.2
click at [74, 14] on icon "reload" at bounding box center [75, 14] width 6 height 6
click at [74, 15] on icon "reload" at bounding box center [75, 14] width 6 height 6
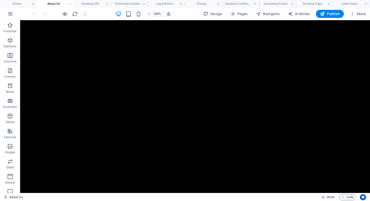
scroll to position [0, 0]
click at [362, 16] on span "More" at bounding box center [358, 13] width 16 height 5
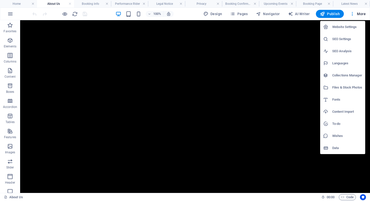
click at [349, 25] on h6 "Website Settings" at bounding box center [347, 27] width 30 height 6
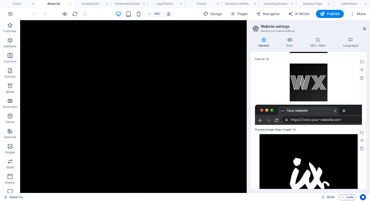
scroll to position [111, 0]
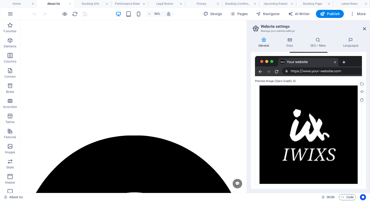
click at [366, 26] on aside "Website settings Manage your website settings General Data SEO / Meta Languages…" at bounding box center [308, 106] width 123 height 172
click at [366, 29] on aside "Website settings Manage your website settings General Data SEO / Meta Languages…" at bounding box center [308, 106] width 123 height 172
drag, startPoint x: 365, startPoint y: 29, endPoint x: 345, endPoint y: 9, distance: 28.5
click at [365, 29] on icon at bounding box center [364, 29] width 3 height 4
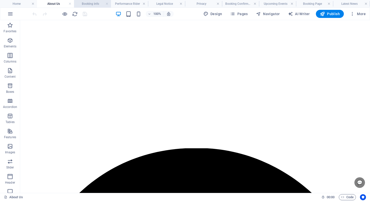
click at [94, 2] on h4 "Booking info" at bounding box center [92, 4] width 37 height 6
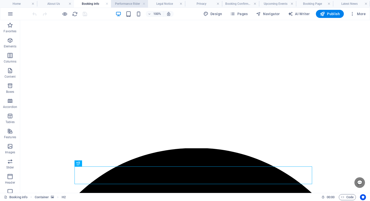
click at [136, 7] on li "Performance Rider" at bounding box center [129, 4] width 37 height 8
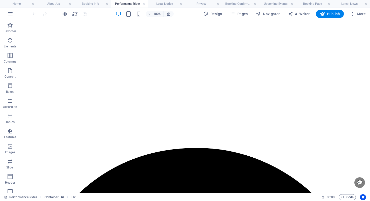
click at [323, 8] on div "100% Design Pages Navigator AI Writer Publish More" at bounding box center [184, 14] width 369 height 12
click at [324, 6] on h4 "Booking Page" at bounding box center [314, 4] width 37 height 6
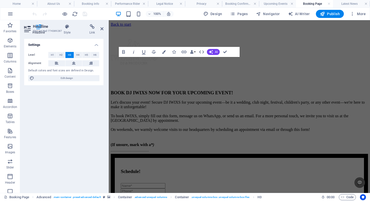
scroll to position [59, 0]
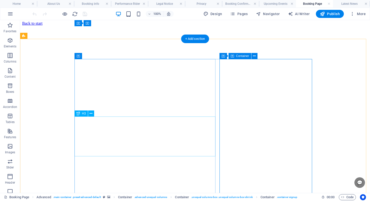
scroll to position [0, 0]
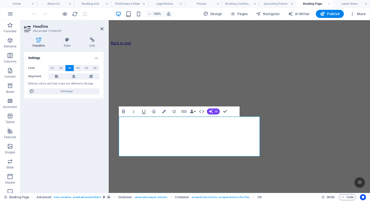
click at [104, 27] on aside "Headline Element #ed-774389287 Headline Style Link Settings Level H1 H2 H3 H4 H…" at bounding box center [64, 106] width 89 height 172
click at [102, 28] on icon at bounding box center [101, 29] width 3 height 4
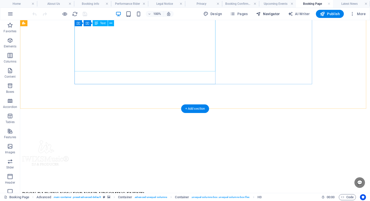
scroll to position [100, 0]
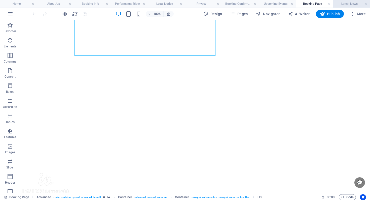
click at [343, 6] on h4 "Latest News" at bounding box center [351, 4] width 37 height 6
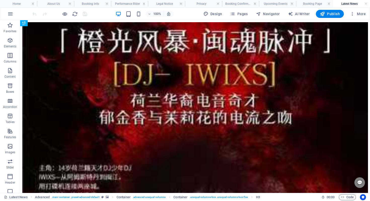
scroll to position [0, 0]
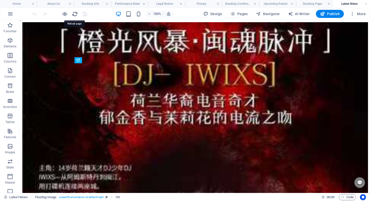
click at [74, 12] on icon "reload" at bounding box center [75, 14] width 6 height 6
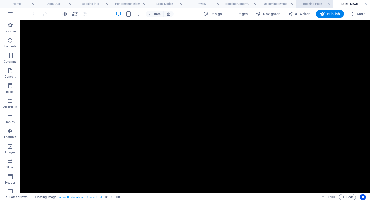
click at [306, 4] on h4 "Booking Page" at bounding box center [314, 4] width 37 height 6
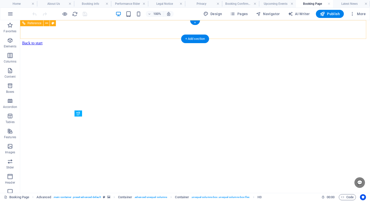
click at [157, 41] on div "Back to start" at bounding box center [195, 43] width 346 height 5
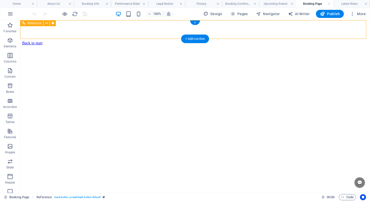
drag, startPoint x: 157, startPoint y: 28, endPoint x: 247, endPoint y: 33, distance: 90.2
click at [157, 41] on div "Back to start" at bounding box center [195, 43] width 346 height 5
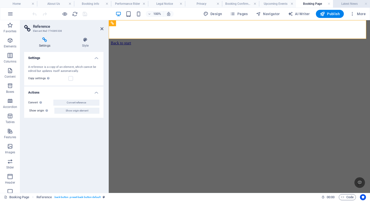
click at [343, 2] on h4 "Latest News" at bounding box center [351, 4] width 37 height 6
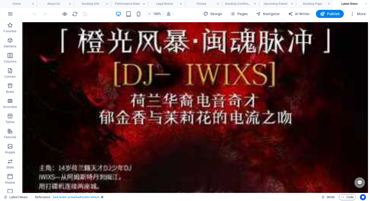
click at [148, 33] on div at bounding box center [195, 106] width 350 height 172
drag, startPoint x: 128, startPoint y: 178, endPoint x: 138, endPoint y: 20, distance: 158.1
click at [138, 20] on div at bounding box center [195, 106] width 350 height 172
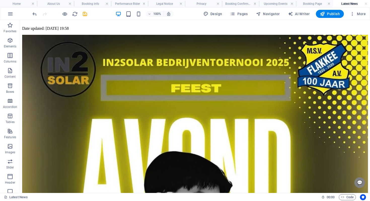
scroll to position [1115, 0]
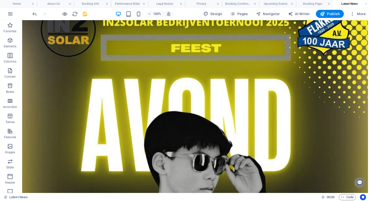
click at [137, 178] on div at bounding box center [195, 106] width 350 height 172
drag, startPoint x: 115, startPoint y: 200, endPoint x: 117, endPoint y: 194, distance: 6.4
click at [117, 195] on div "Latest News 00 : 00 Code" at bounding box center [185, 196] width 370 height 8
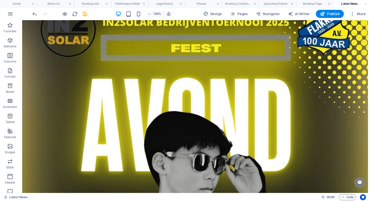
click at [130, 183] on div at bounding box center [195, 106] width 350 height 172
drag, startPoint x: 130, startPoint y: 183, endPoint x: 126, endPoint y: 168, distance: 15.6
click at [128, 174] on div at bounding box center [195, 106] width 350 height 172
click at [107, 182] on div at bounding box center [195, 106] width 350 height 172
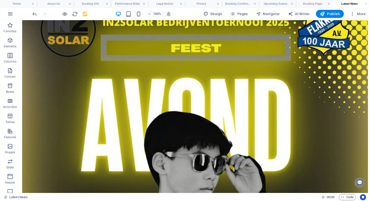
click at [107, 182] on div at bounding box center [195, 106] width 350 height 172
click at [120, 143] on div at bounding box center [195, 106] width 350 height 172
click at [262, 27] on div at bounding box center [195, 106] width 350 height 172
click at [307, 5] on h4 "Booking Page" at bounding box center [314, 4] width 37 height 6
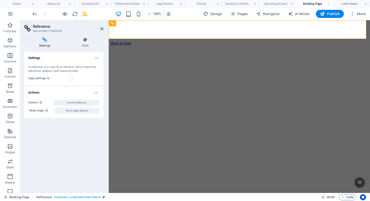
scroll to position [0, 0]
click at [345, 2] on h4 "Latest News" at bounding box center [351, 4] width 37 height 6
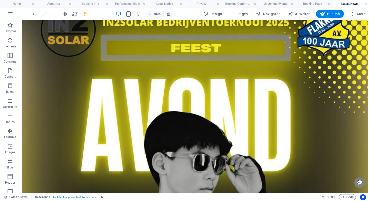
click at [131, 169] on div at bounding box center [195, 106] width 350 height 172
click at [151, 183] on div at bounding box center [195, 106] width 350 height 172
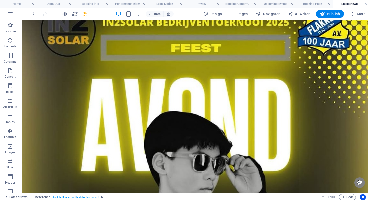
click at [151, 182] on div at bounding box center [195, 106] width 350 height 172
click at [148, 179] on div at bounding box center [195, 106] width 350 height 172
